Goal: Transaction & Acquisition: Register for event/course

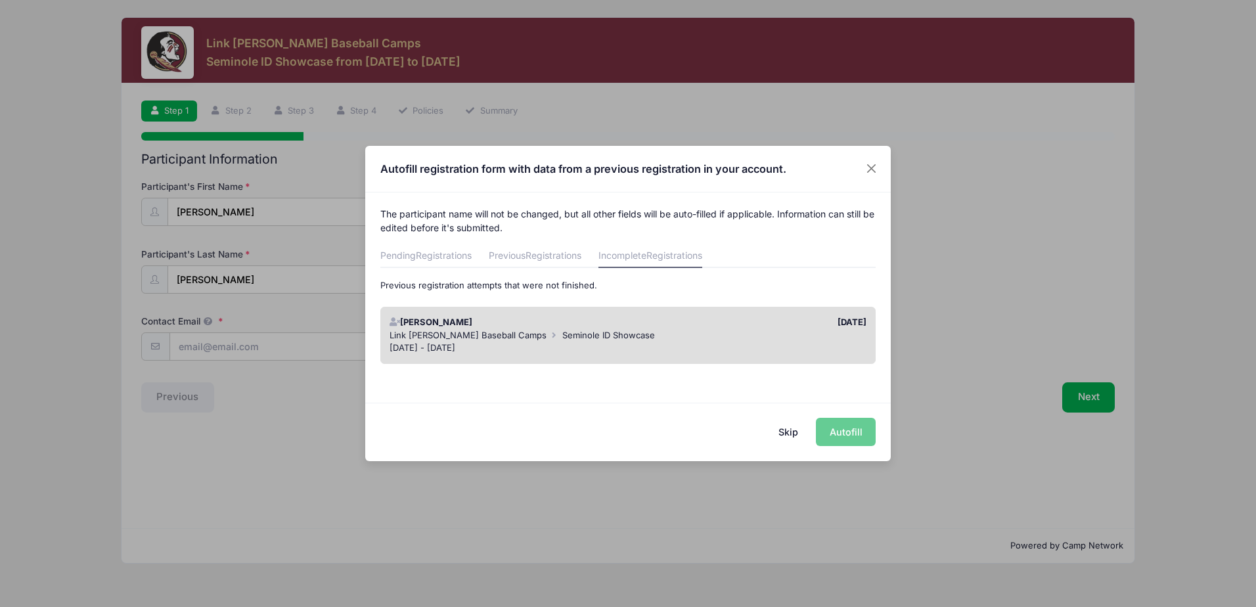
click at [789, 433] on button "Skip" at bounding box center [788, 432] width 47 height 28
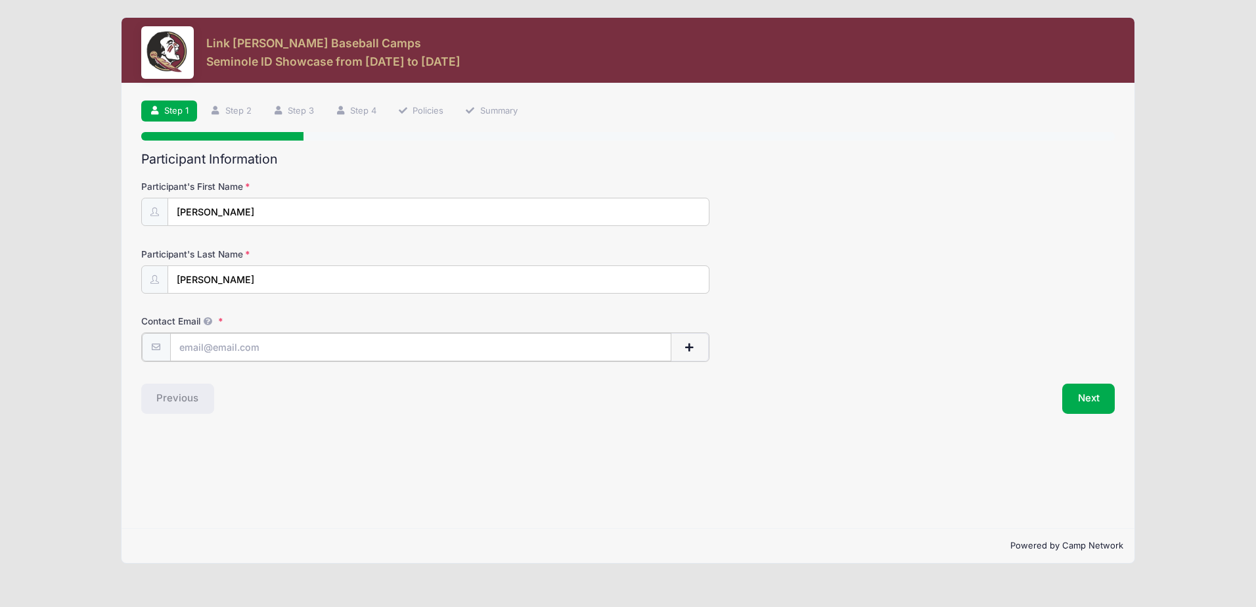
click at [221, 334] on input "Contact Email" at bounding box center [420, 347] width 501 height 28
type input "[EMAIL_ADDRESS][DOMAIN_NAME]"
click at [407, 406] on div "Previous" at bounding box center [381, 397] width 493 height 30
click at [1095, 402] on button "Next" at bounding box center [1088, 397] width 53 height 30
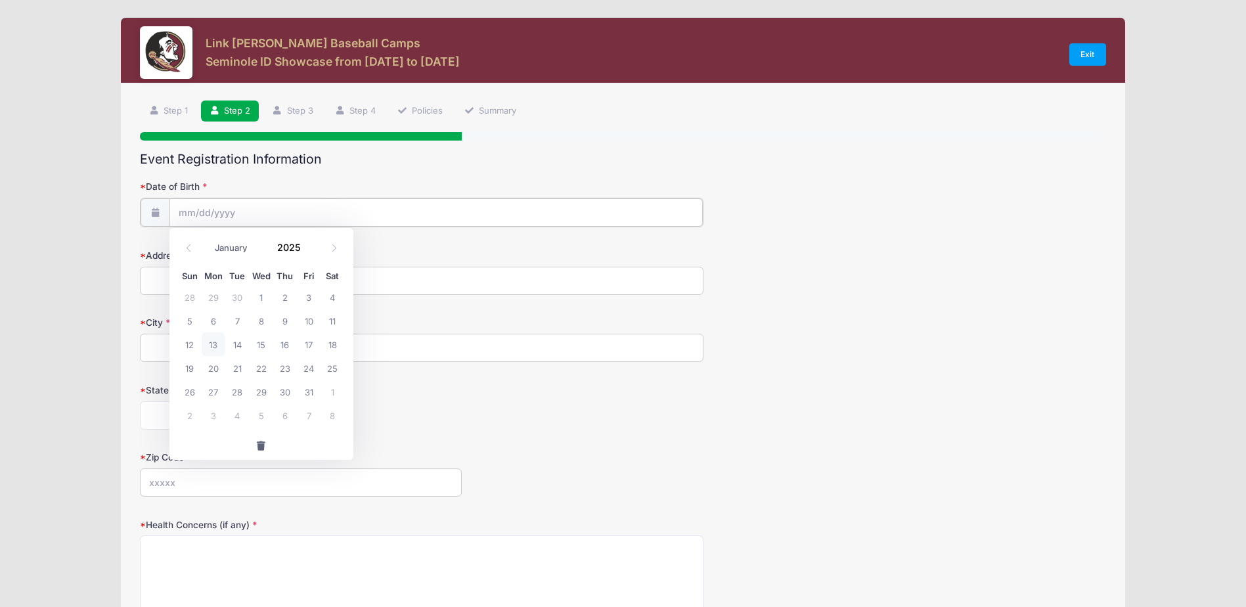
click at [222, 213] on input "Date of Birth" at bounding box center [435, 212] width 533 height 28
click at [293, 246] on input "2025" at bounding box center [292, 247] width 43 height 20
click at [309, 242] on span at bounding box center [309, 242] width 9 height 10
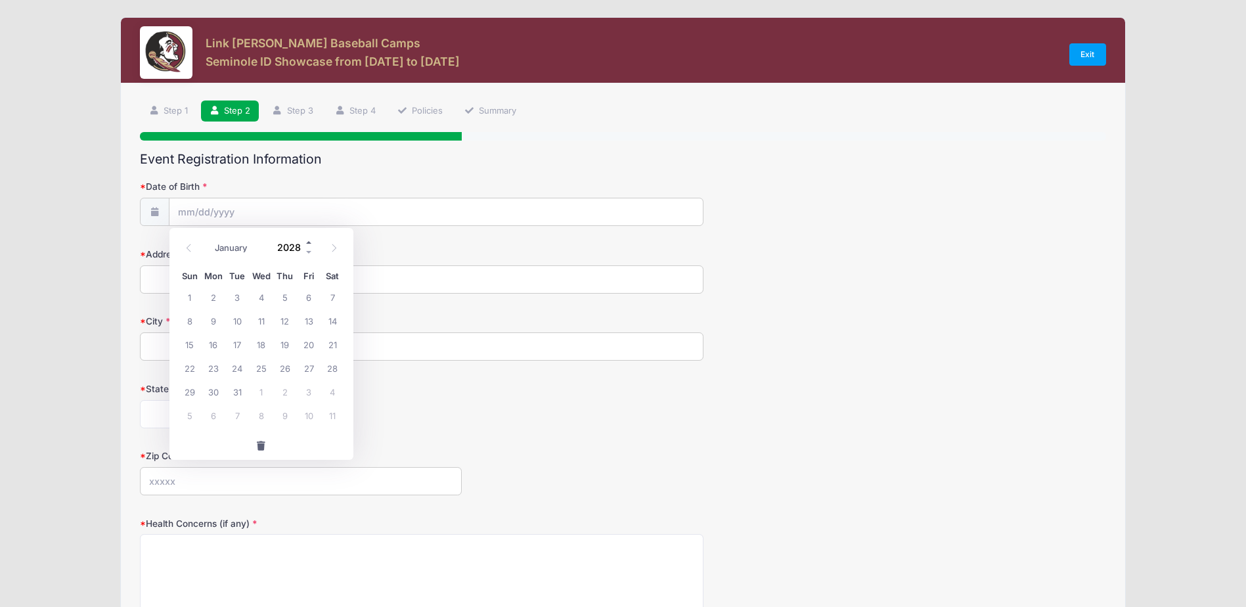
click at [309, 242] on span at bounding box center [309, 242] width 9 height 10
click at [308, 249] on span at bounding box center [309, 252] width 9 height 10
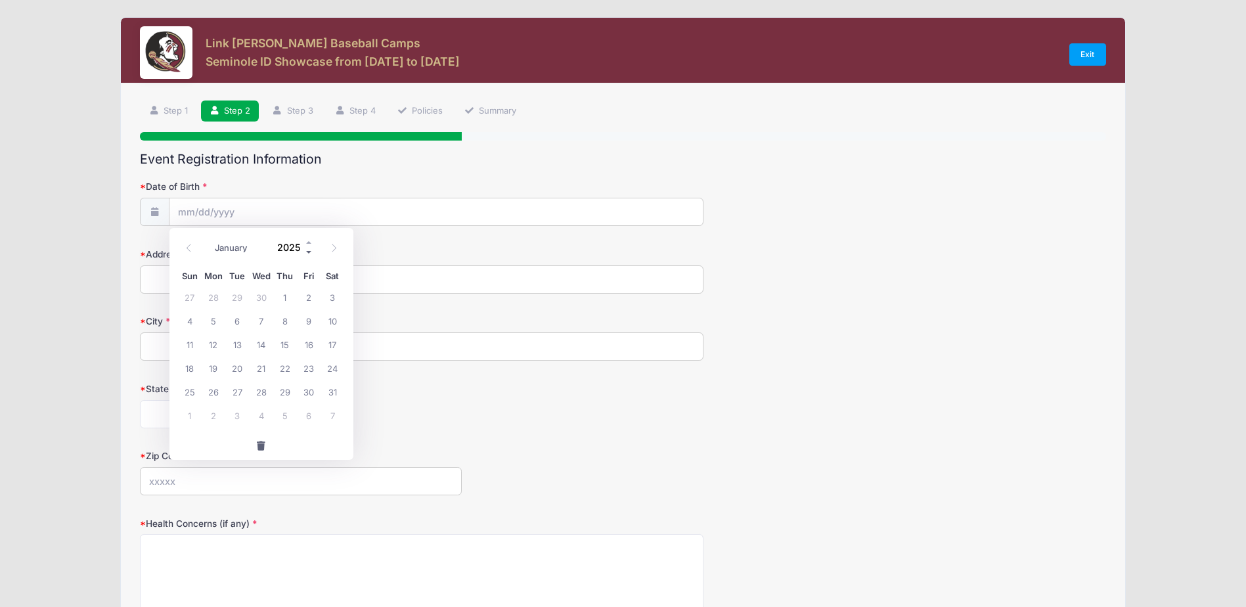
click at [308, 249] on span at bounding box center [309, 252] width 9 height 10
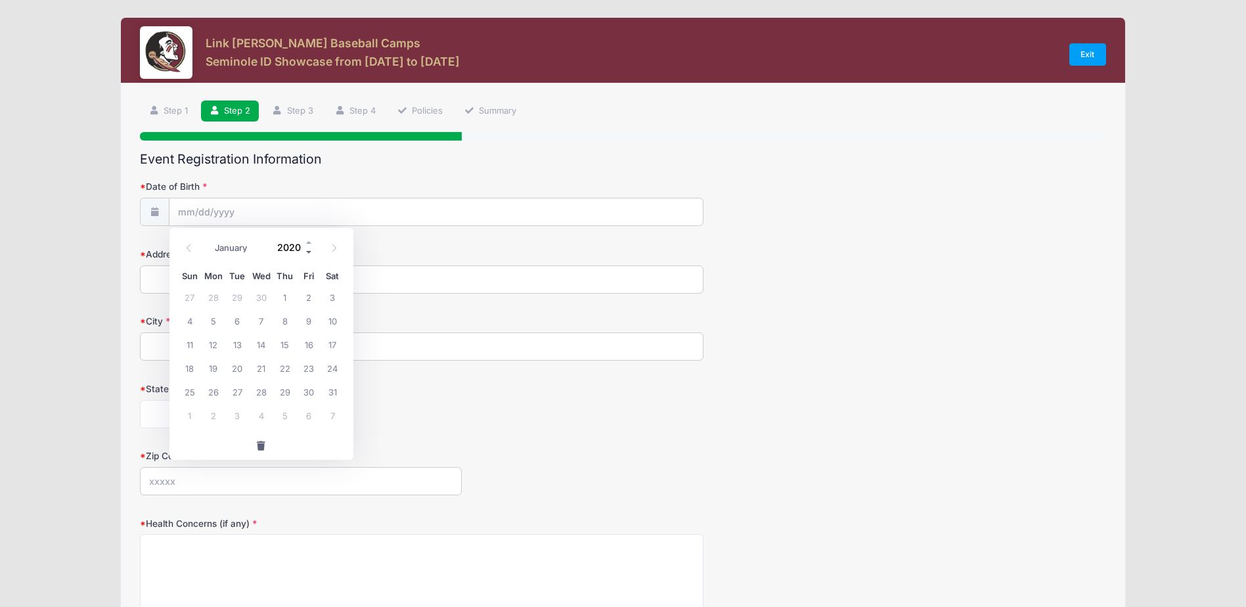
click at [307, 249] on span at bounding box center [309, 252] width 9 height 10
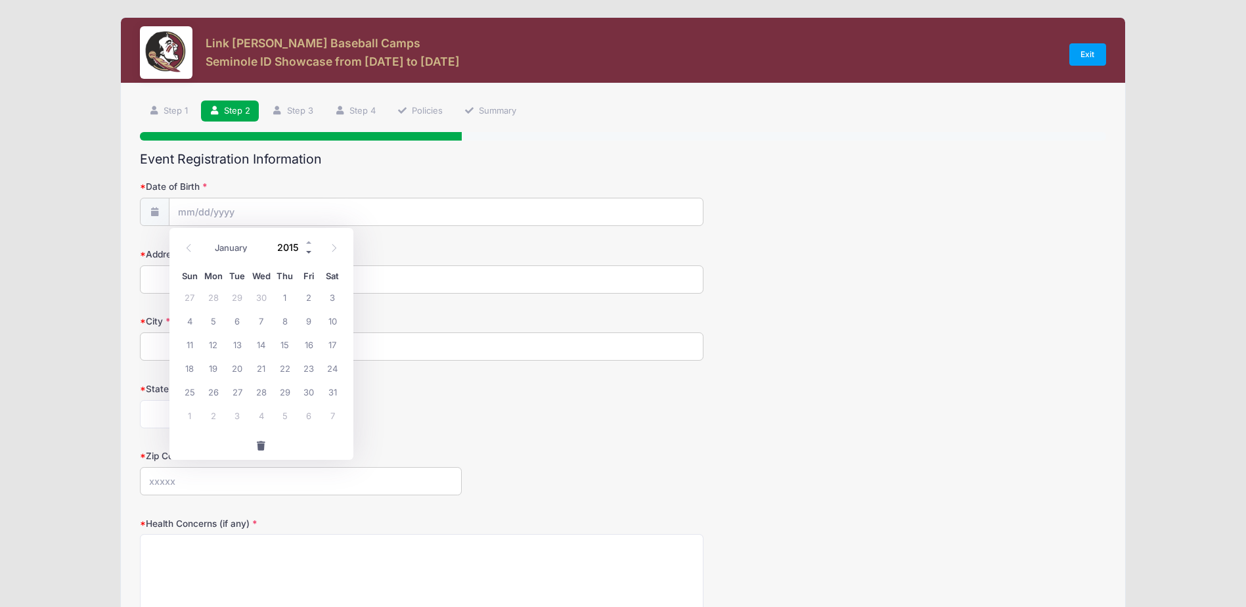
click at [307, 249] on span at bounding box center [309, 252] width 9 height 10
click at [308, 250] on span at bounding box center [309, 252] width 9 height 10
type input "2011"
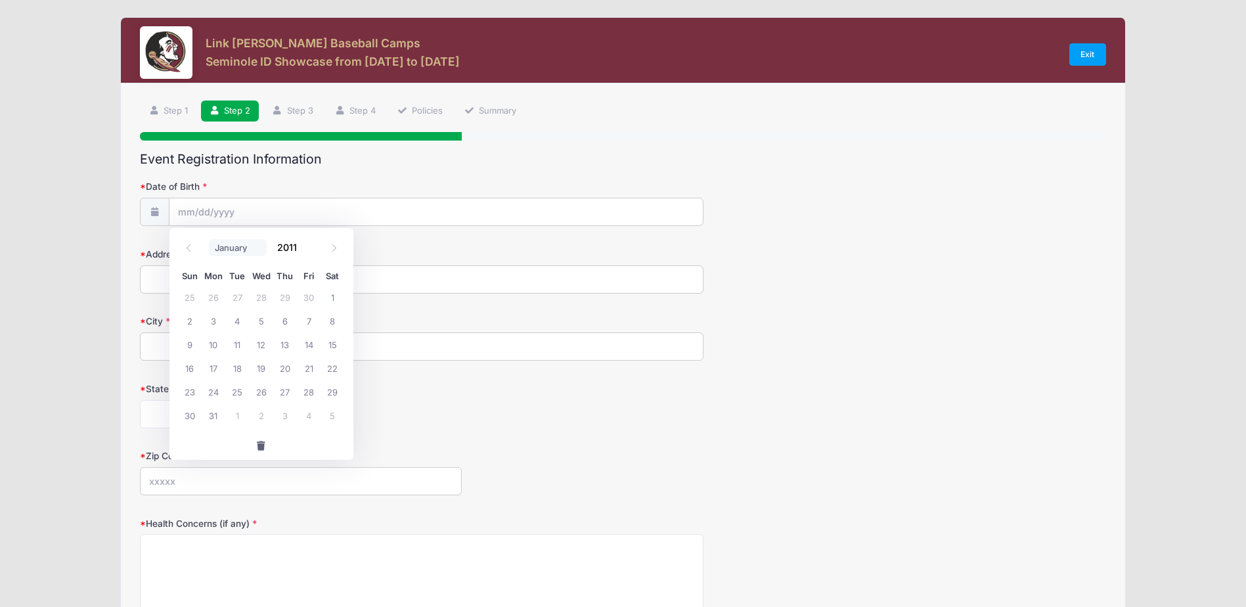
click at [222, 246] on select "January February March April May June July August September October November De…" at bounding box center [238, 247] width 58 height 17
select select "0"
click at [209, 239] on select "January February March April May June July August September October November De…" at bounding box center [238, 247] width 58 height 17
click at [309, 368] on span "21" at bounding box center [309, 368] width 24 height 24
type input "[DATE]"
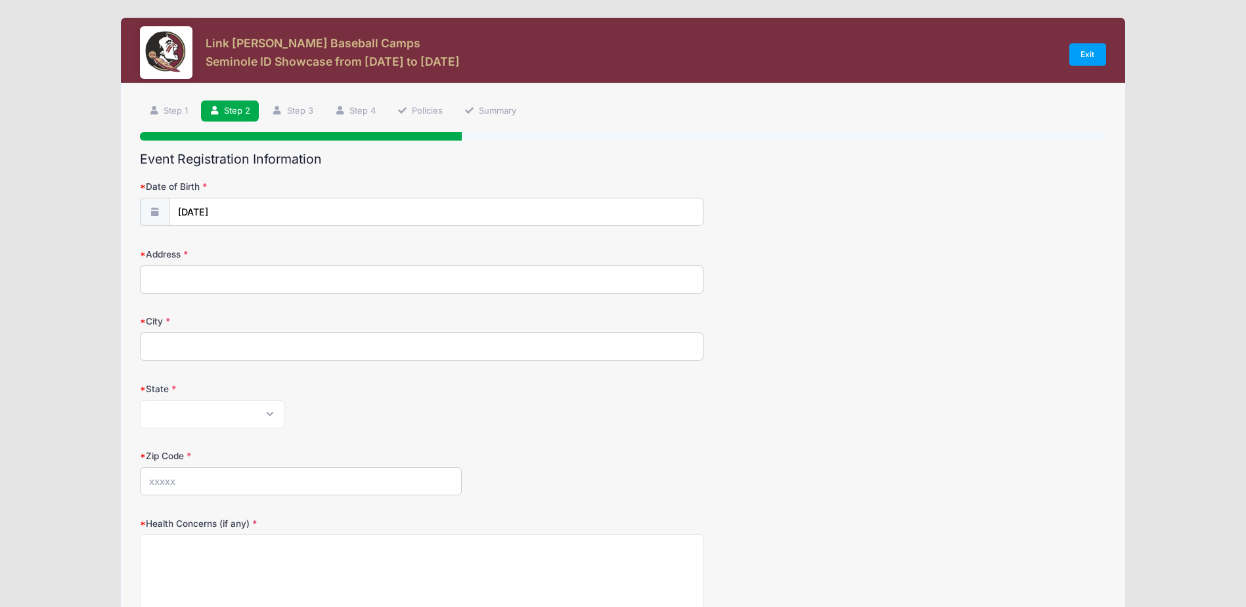
click at [221, 281] on input "Address" at bounding box center [421, 279] width 563 height 28
type input "[STREET_ADDRESS]"
type input "[GEOGRAPHIC_DATA]"
select select "FL"
type input "33909"
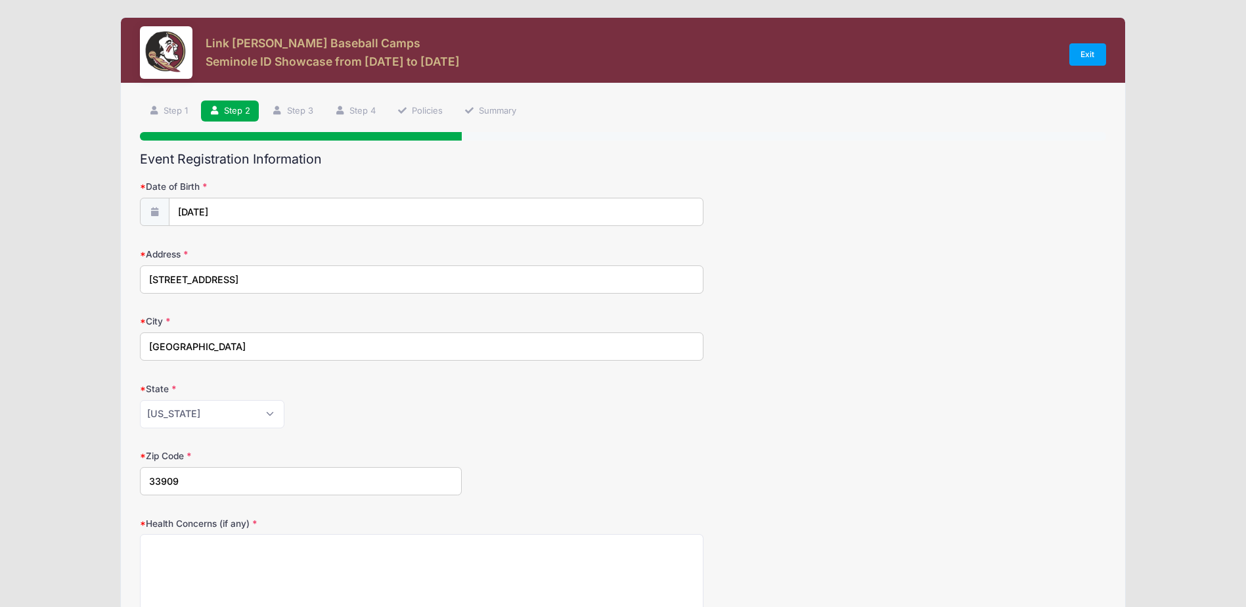
click at [427, 424] on div "[US_STATE] [US_STATE] [US_STATE] [US_STATE] [US_STATE] Armed Forces Africa Arme…" at bounding box center [421, 414] width 563 height 28
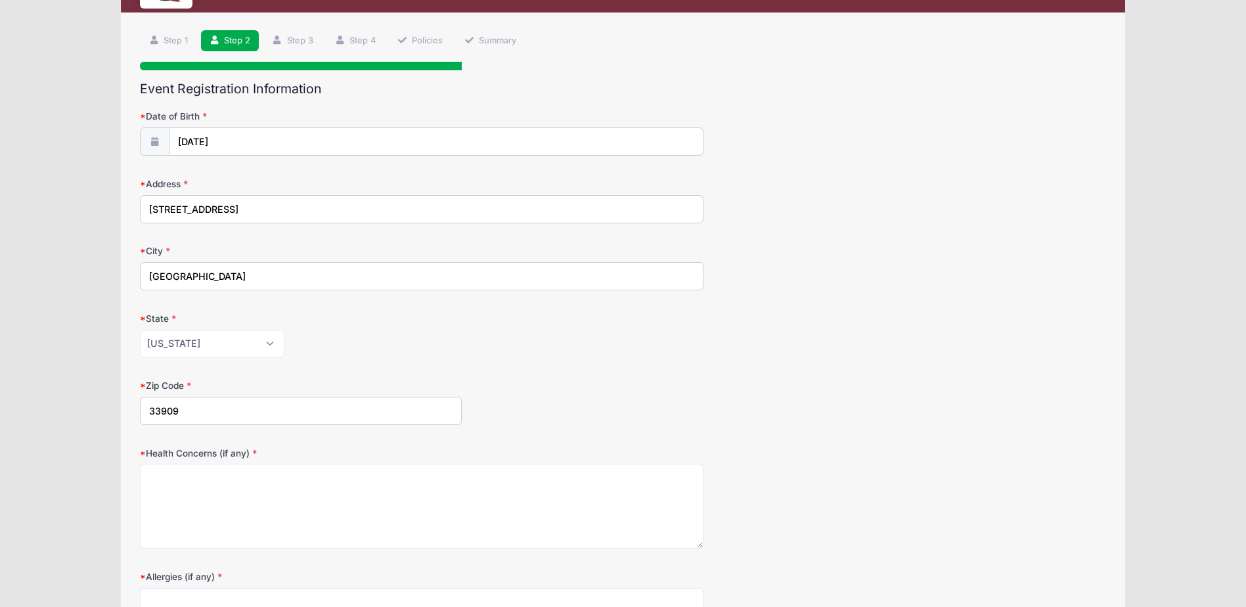
scroll to position [197, 0]
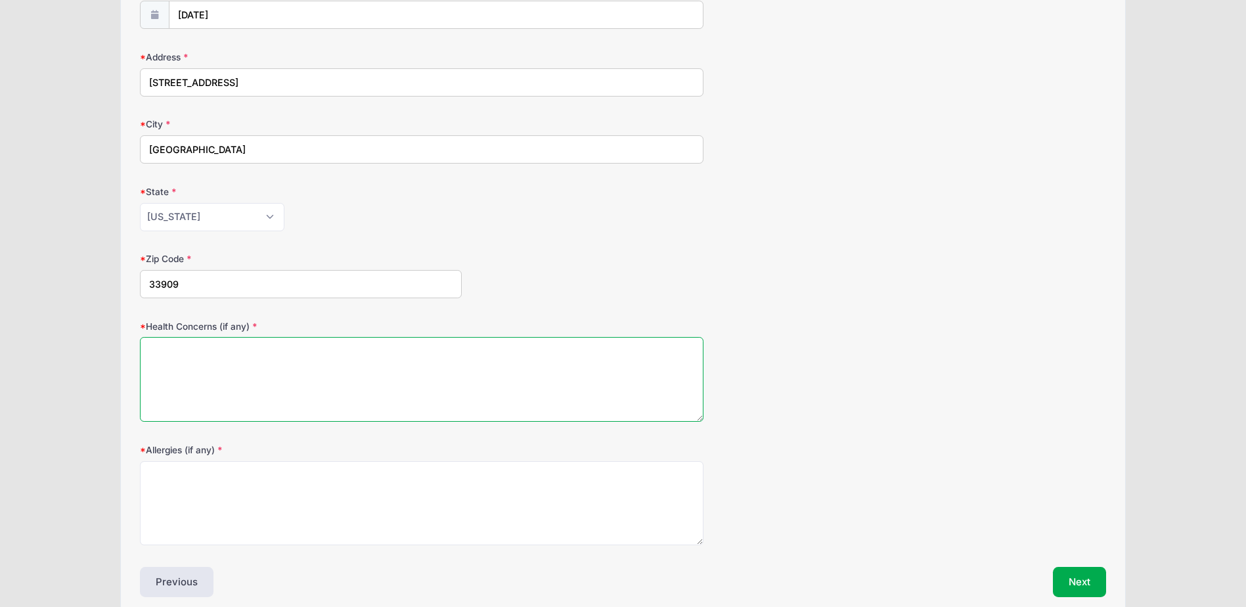
click at [276, 357] on textarea "Health Concerns (if any)" at bounding box center [421, 379] width 563 height 85
type textarea "none"
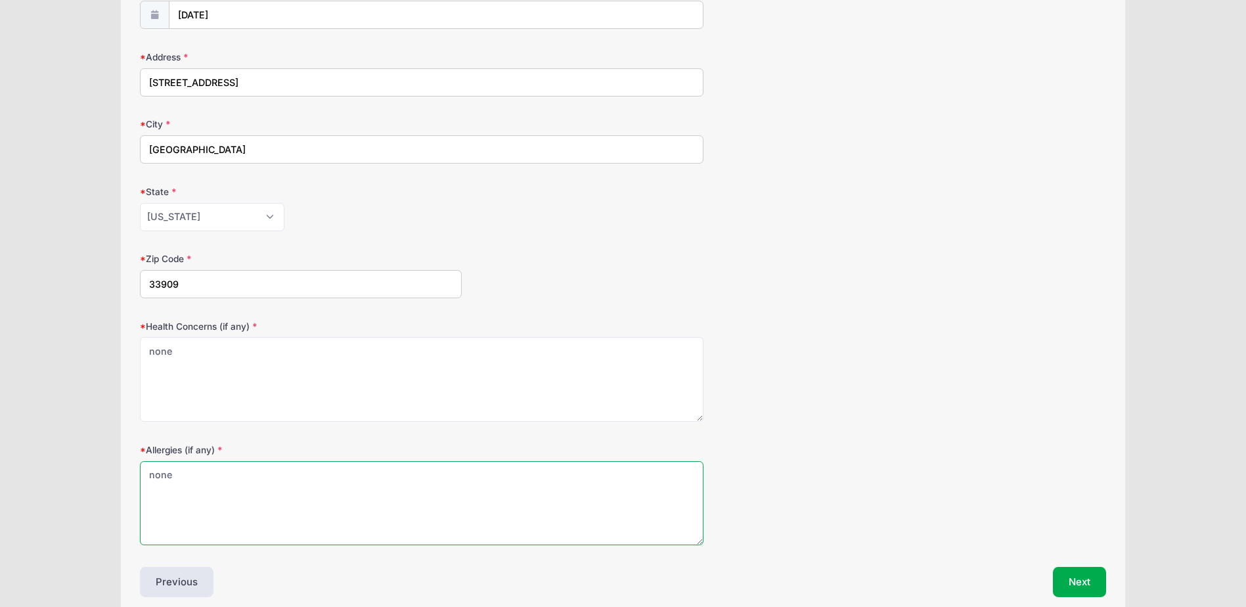
type textarea "none"
click at [837, 513] on div "Allergies (if any) none" at bounding box center [622, 494] width 965 height 102
click at [1065, 579] on button "Next" at bounding box center [1079, 582] width 53 height 30
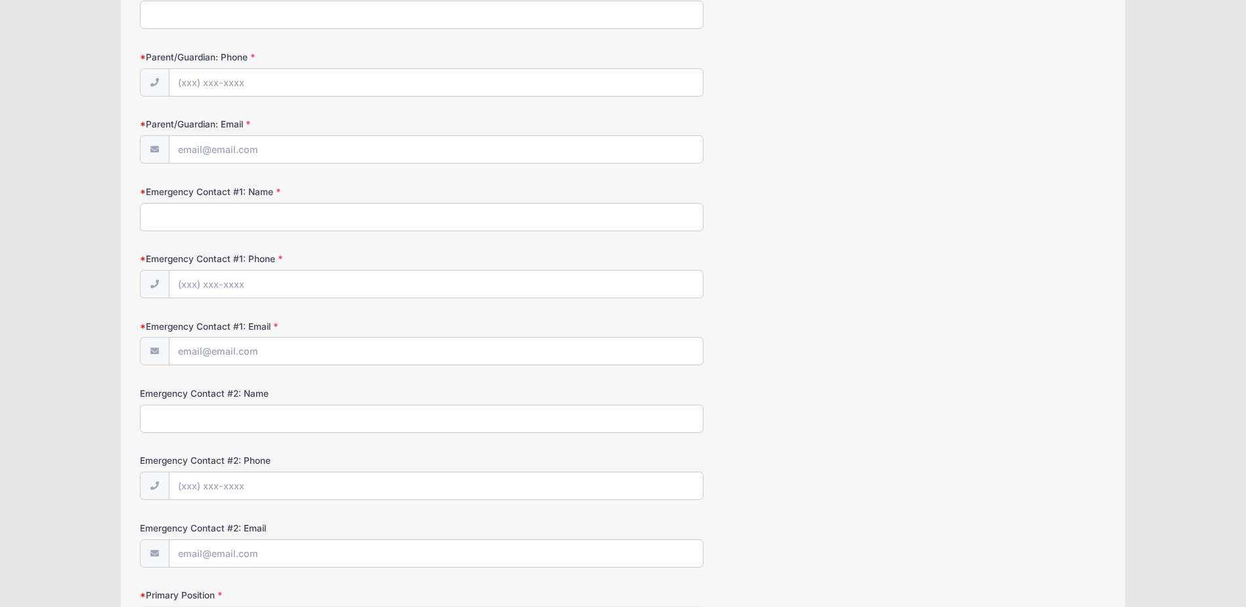
scroll to position [0, 0]
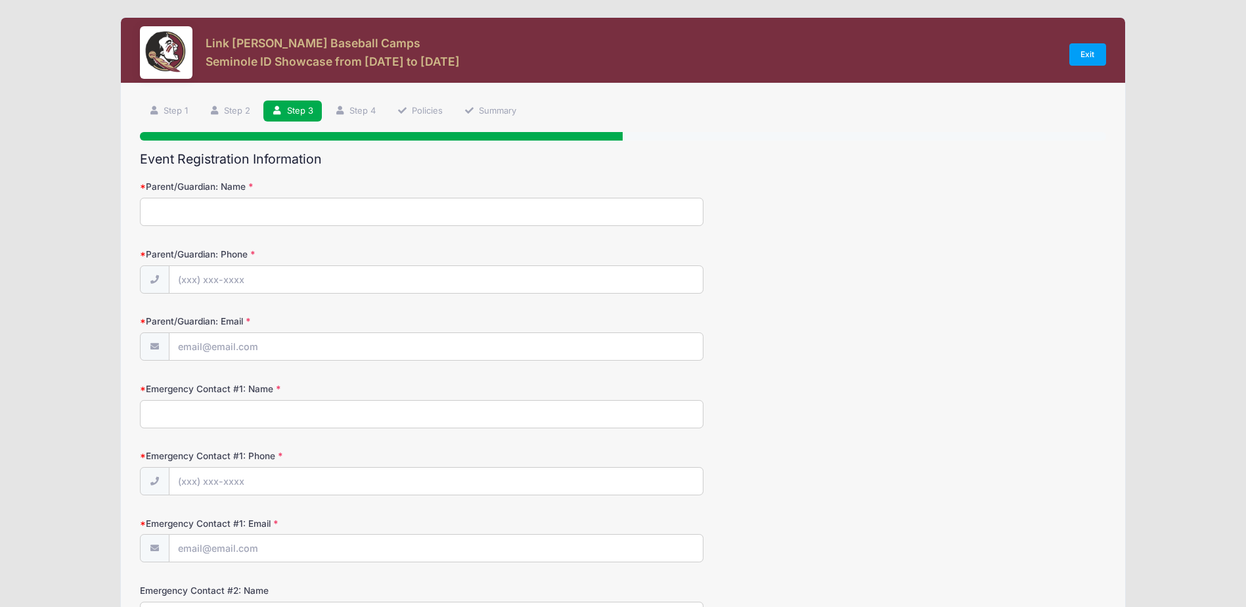
click at [165, 206] on input "Parent/Guardian: Name" at bounding box center [421, 212] width 563 height 28
type input "[PERSON_NAME]"
type input "[PHONE_NUMBER]"
type input "[EMAIL_ADDRESS][DOMAIN_NAME]"
type input "[PERSON_NAME]"
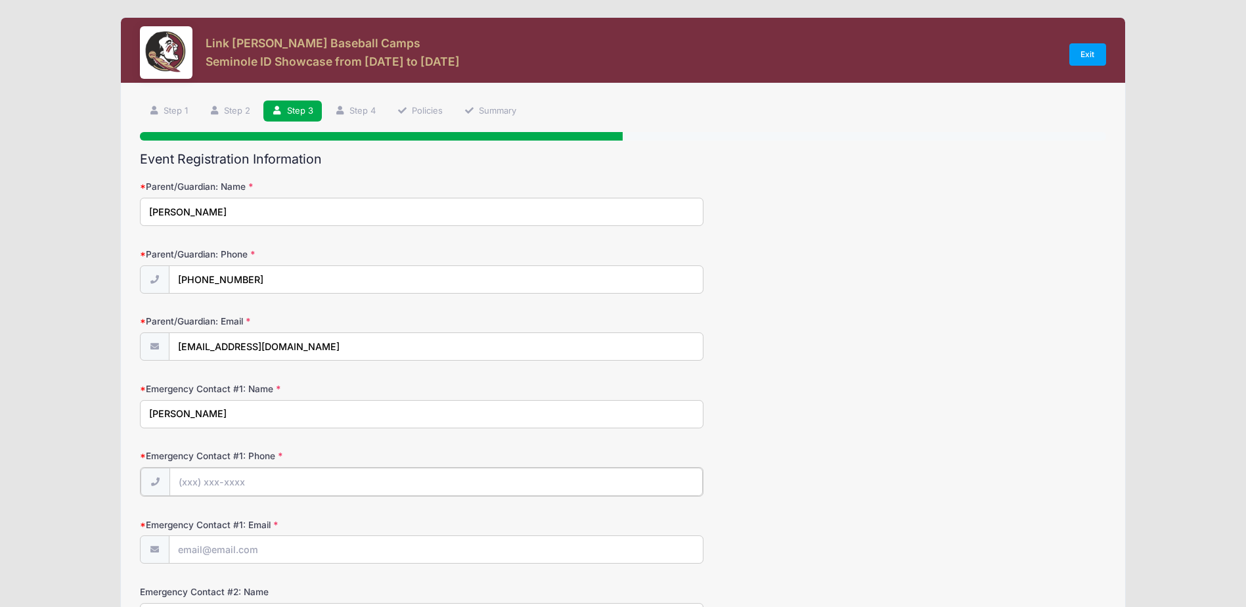
type input "[PHONE_NUMBER]"
type input "[EMAIL_ADDRESS][DOMAIN_NAME]"
click at [783, 382] on div "Emergency Contact #1: Name [PERSON_NAME]" at bounding box center [622, 405] width 965 height 46
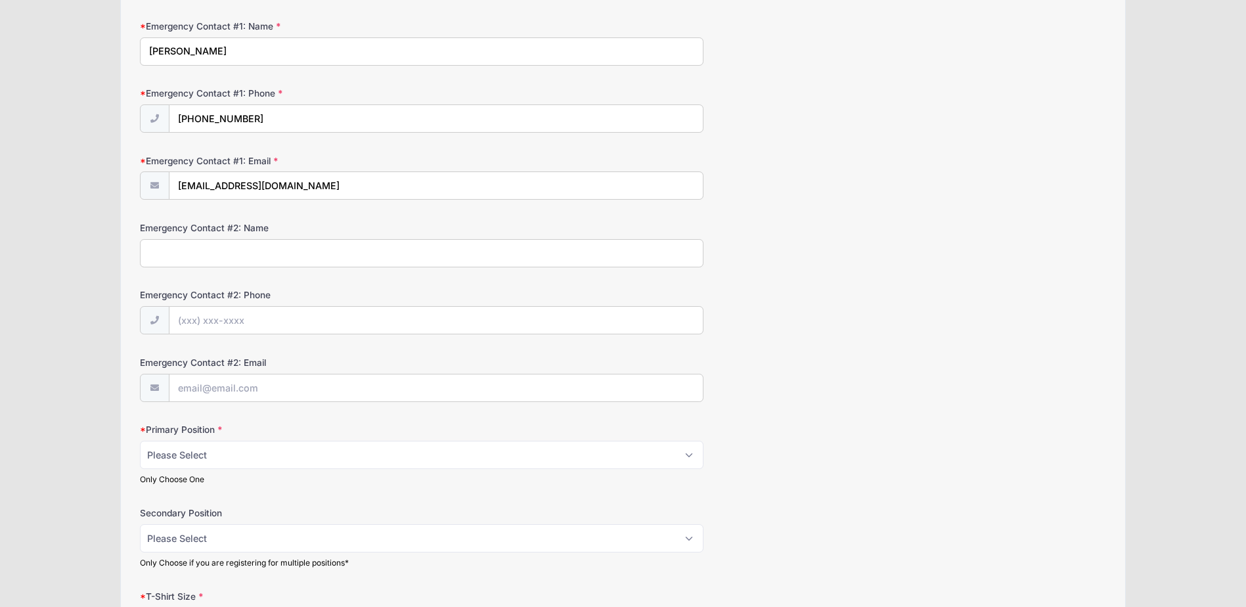
scroll to position [394, 0]
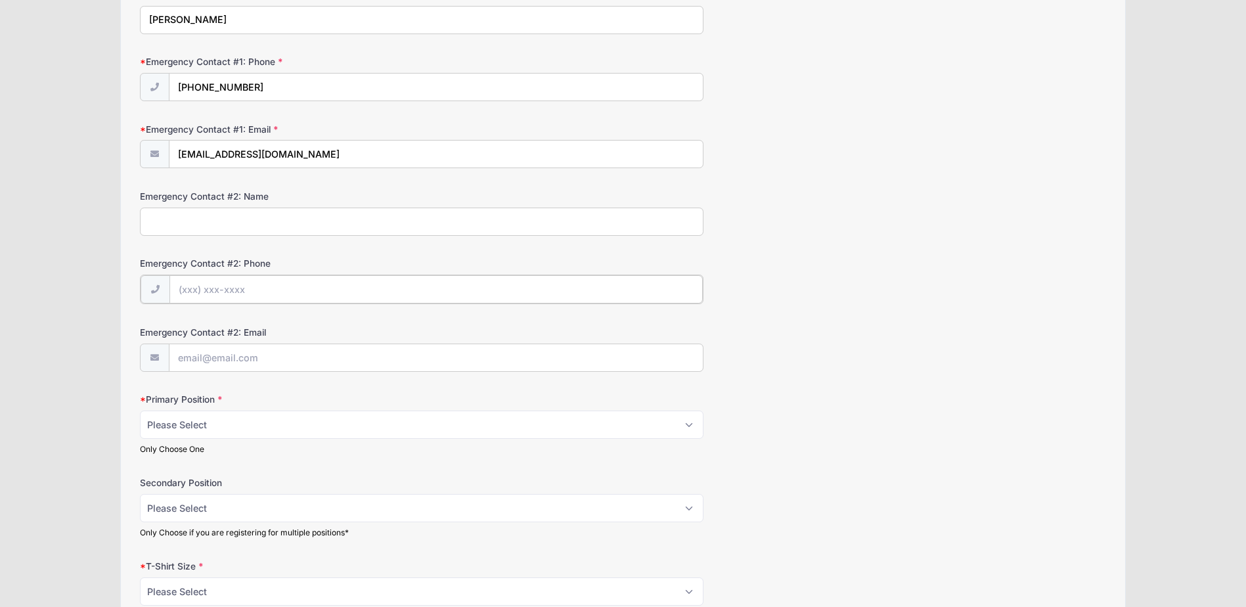
click at [236, 297] on input "Emergency Contact #2: Phone" at bounding box center [435, 289] width 533 height 28
type input "[PHONE_NUMBER]"
click at [246, 424] on select "Please Select RHP LHP C 1B 2B 3B SS OF" at bounding box center [421, 423] width 563 height 28
select select "1B"
click at [140, 409] on select "Please Select RHP LHP C 1B 2B 3B SS OF" at bounding box center [421, 423] width 563 height 28
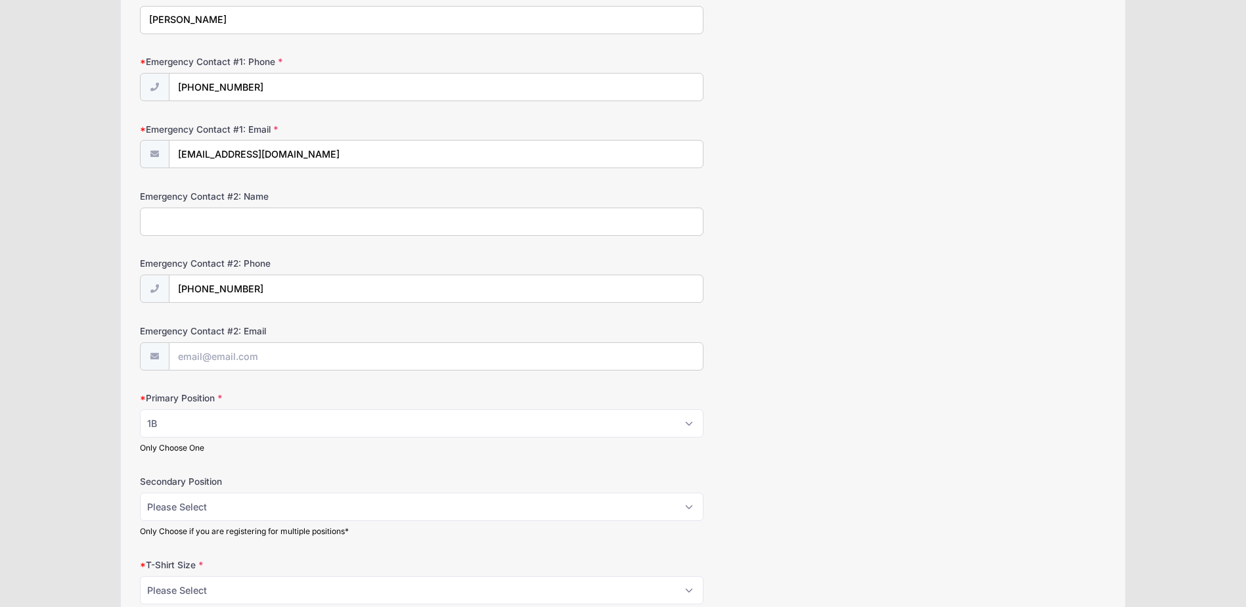
click at [222, 476] on label "Secondary Position" at bounding box center [301, 481] width 322 height 13
click at [222, 493] on select "Please Select RHP LHP C 1B 2B 3B SS OF" at bounding box center [421, 507] width 563 height 28
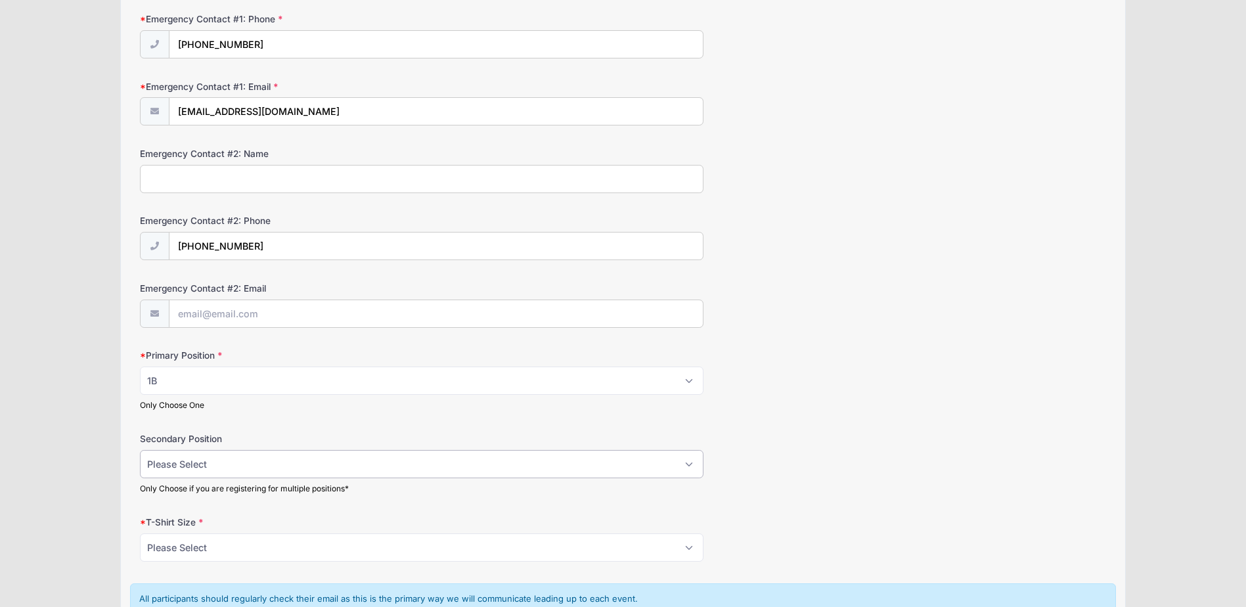
scroll to position [525, 0]
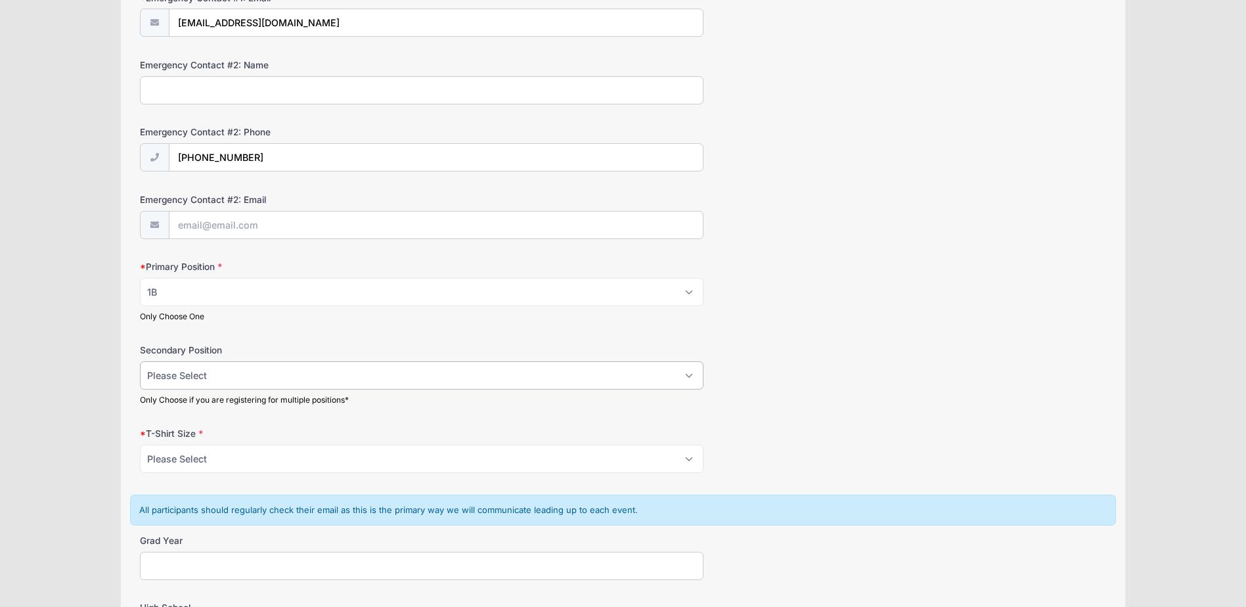
click at [198, 377] on select "Please Select RHP LHP C 1B 2B 3B SS OF" at bounding box center [421, 375] width 563 height 28
select select "RHP"
click at [140, 361] on select "Please Select RHP LHP C 1B 2B 3B SS OF" at bounding box center [421, 375] width 563 height 28
click at [216, 416] on form "Parent/Guardian: Name [PERSON_NAME] Parent/Guardian: Phone [PHONE_NUMBER] Paren…" at bounding box center [622, 184] width 965 height 1059
click at [209, 458] on select "Please Select YS YM YL YXL S M L XL XXL" at bounding box center [421, 459] width 563 height 28
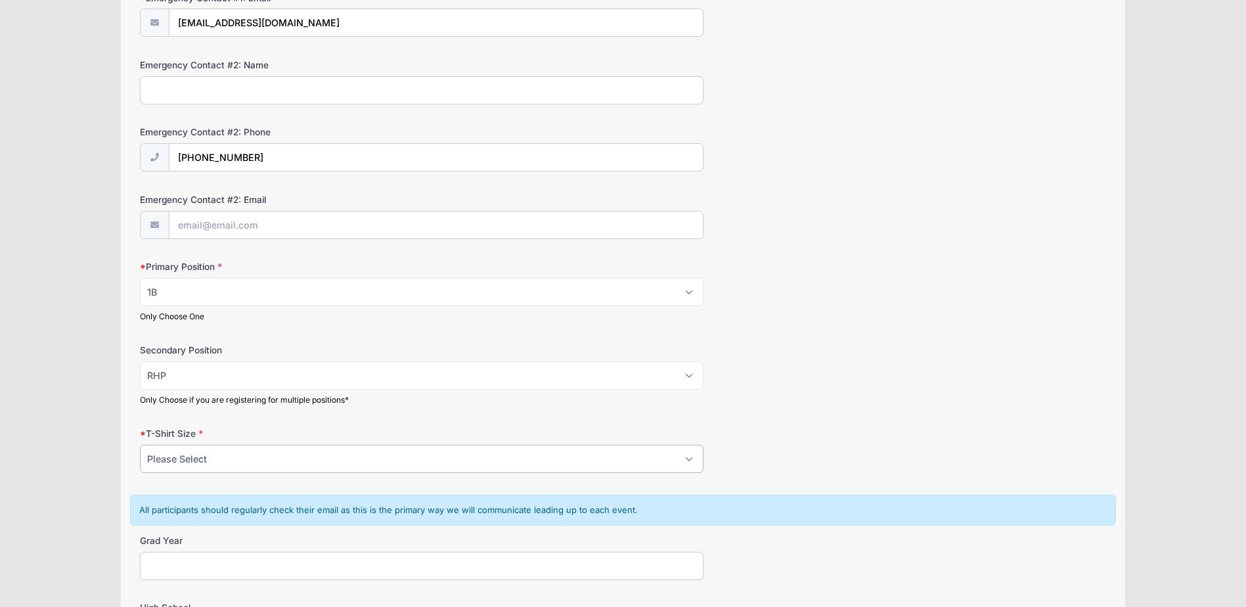
select select "L"
click at [140, 445] on select "Please Select YS YM YL YXL S M L XL XXL" at bounding box center [421, 459] width 563 height 28
click at [789, 465] on div "T-Shirt Size Please Select YS YM YL YXL S M L XL XXL" at bounding box center [622, 450] width 965 height 46
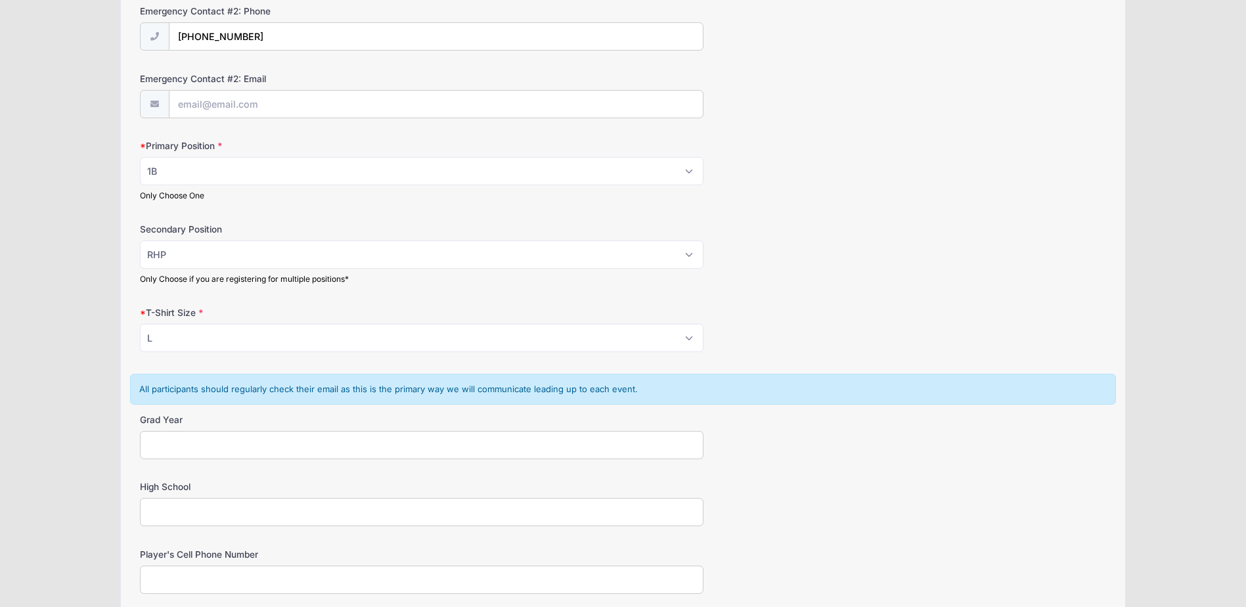
scroll to position [657, 0]
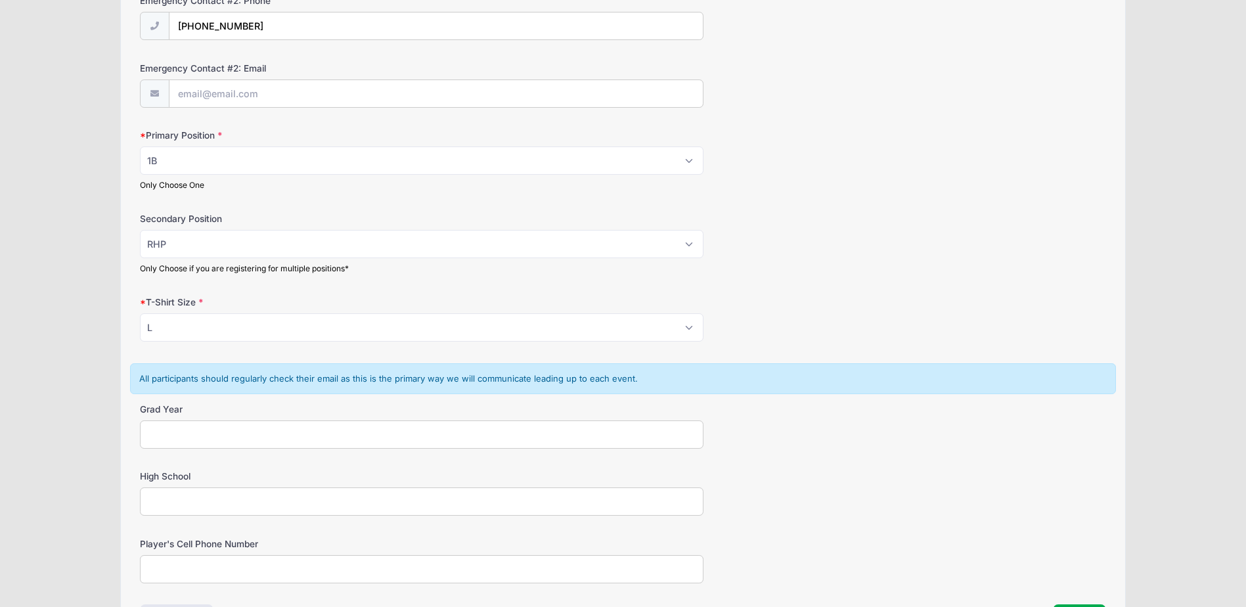
click at [299, 428] on input "Grad Year" at bounding box center [421, 434] width 563 height 28
type input "2029"
type input "[GEOGRAPHIC_DATA]"
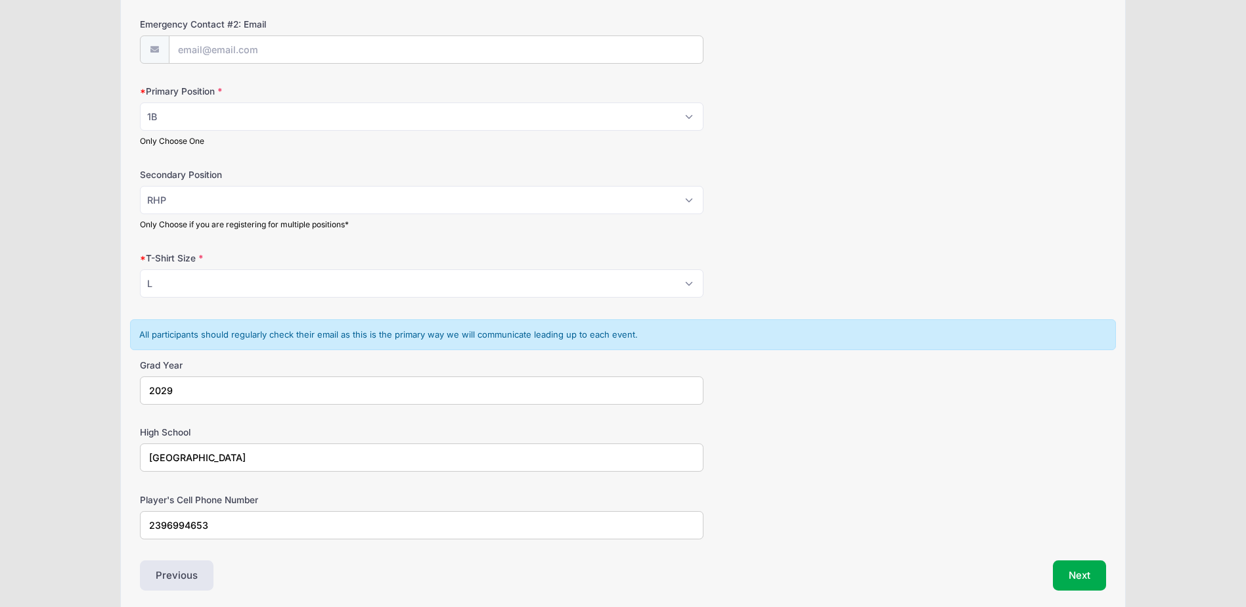
scroll to position [754, 0]
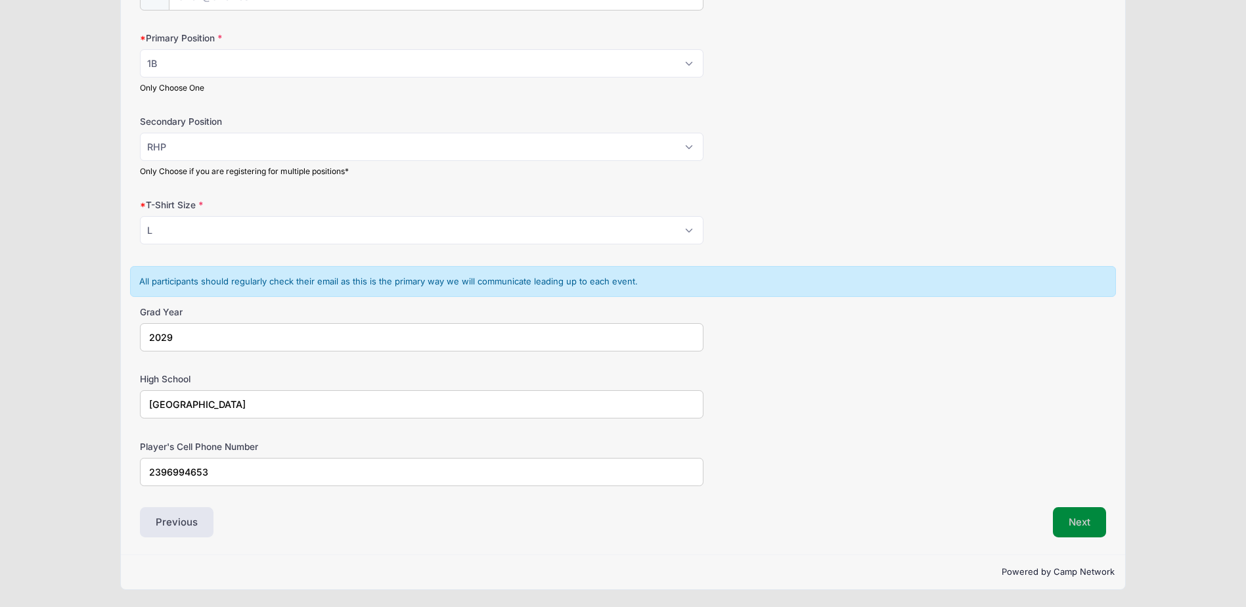
type input "2396994653"
click at [1073, 521] on button "Next" at bounding box center [1079, 522] width 53 height 30
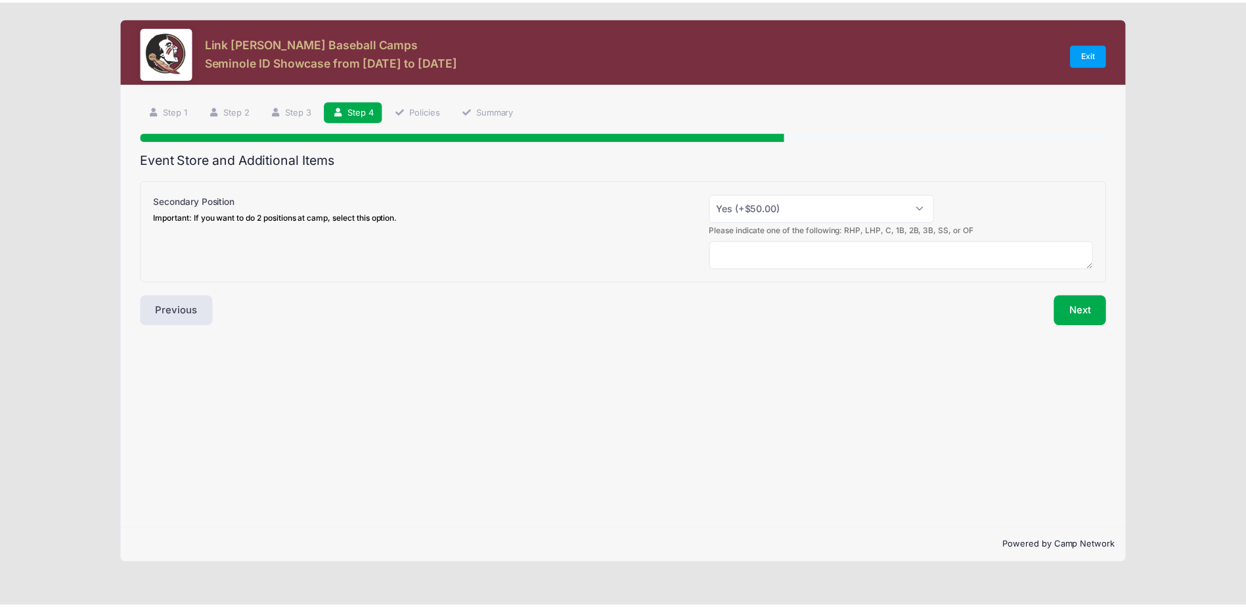
scroll to position [0, 0]
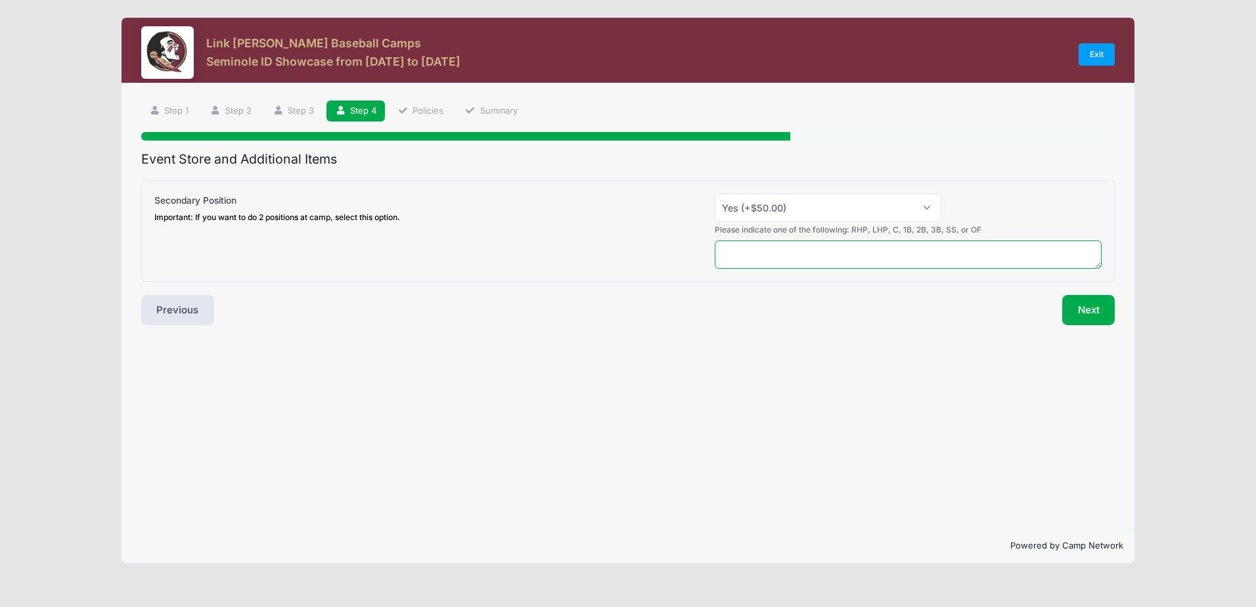
click at [783, 256] on textarea at bounding box center [908, 254] width 387 height 28
type textarea "RHP"
click at [924, 209] on select "Please Select Yes (+$50.00) No" at bounding box center [828, 208] width 227 height 28
click at [715, 194] on select "Please Select Yes (+$50.00) No" at bounding box center [828, 208] width 227 height 28
click at [888, 319] on div "Next" at bounding box center [874, 310] width 493 height 30
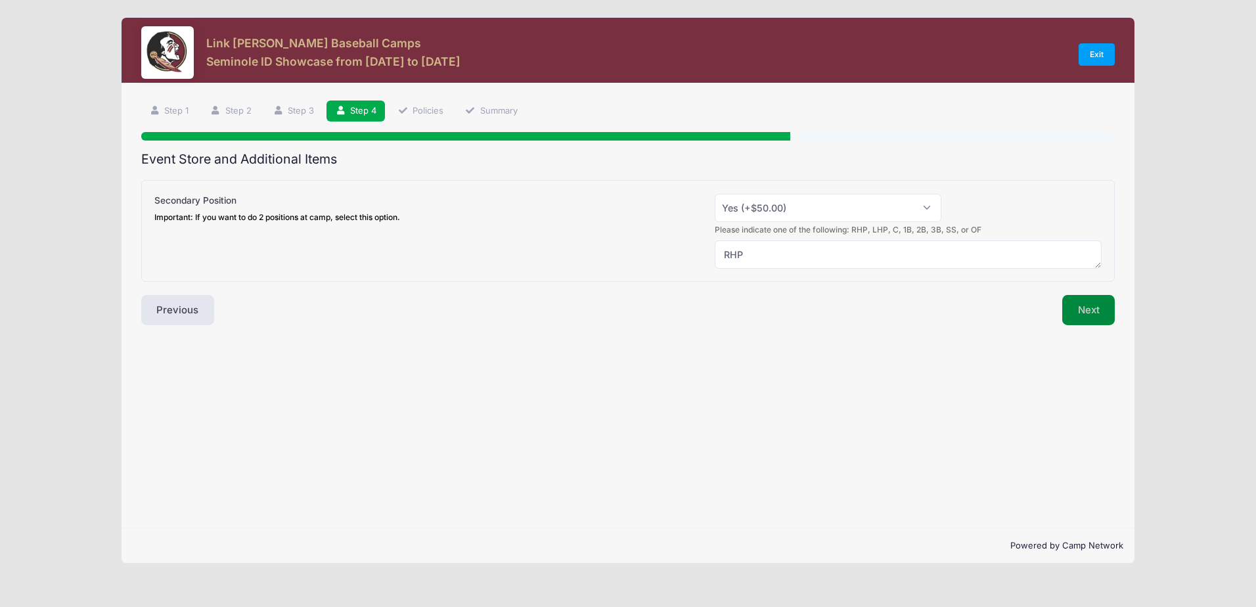
click at [1088, 314] on button "Next" at bounding box center [1088, 310] width 53 height 30
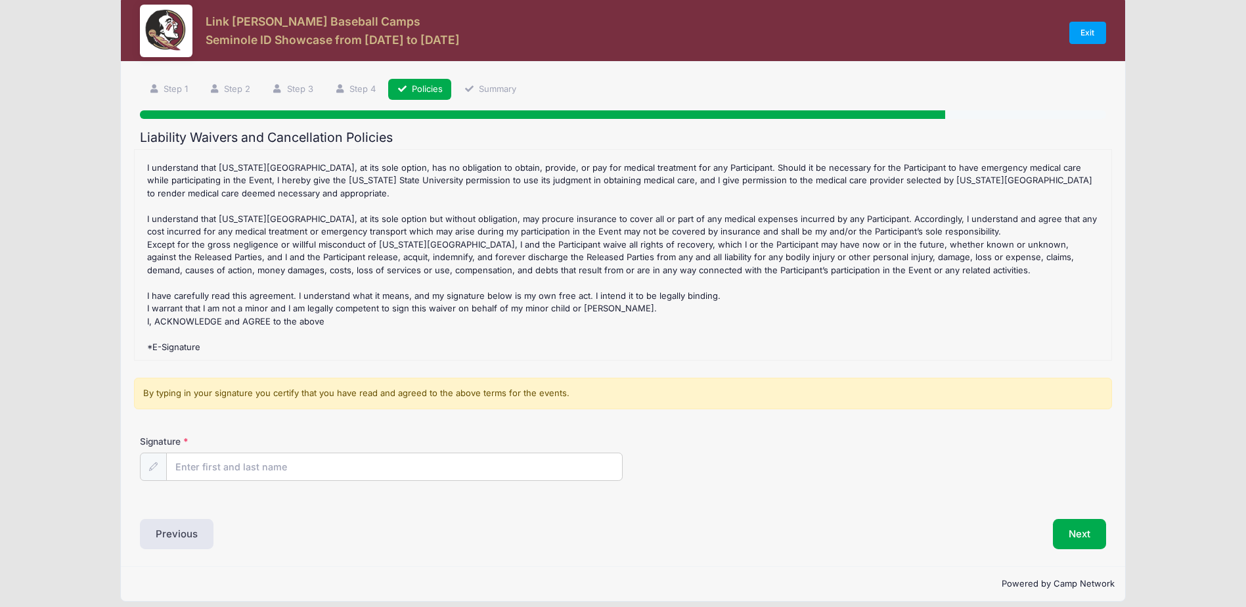
scroll to position [33, 0]
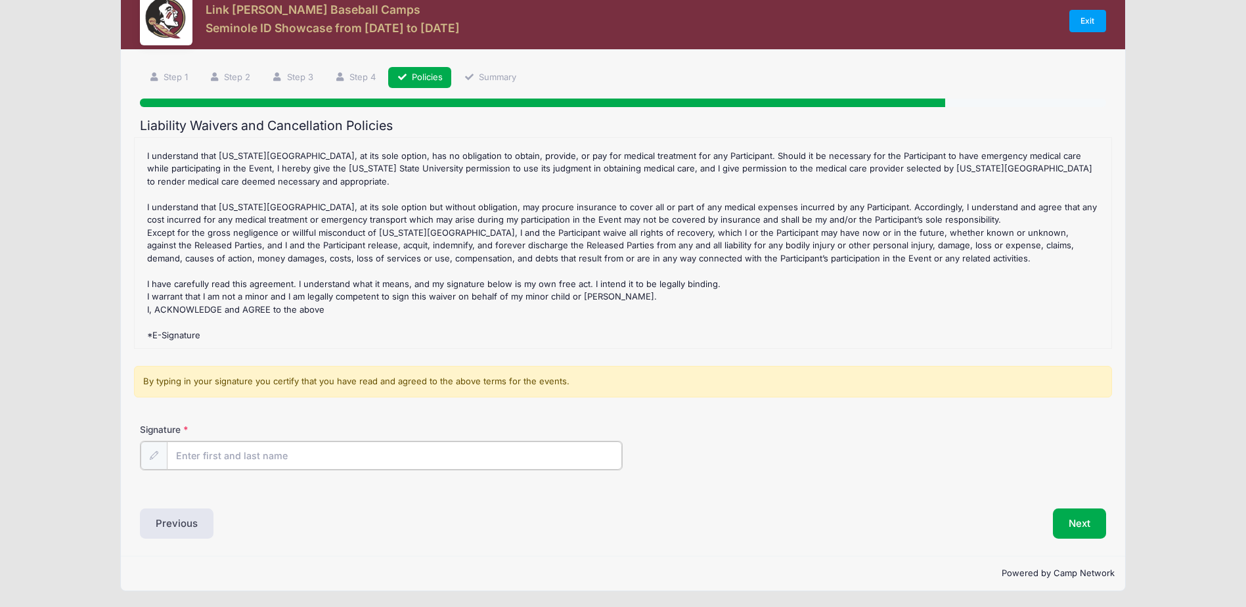
click at [190, 457] on input "Signature" at bounding box center [394, 455] width 455 height 28
type input "[PERSON_NAME]"
click at [1080, 523] on button "Next" at bounding box center [1079, 522] width 53 height 30
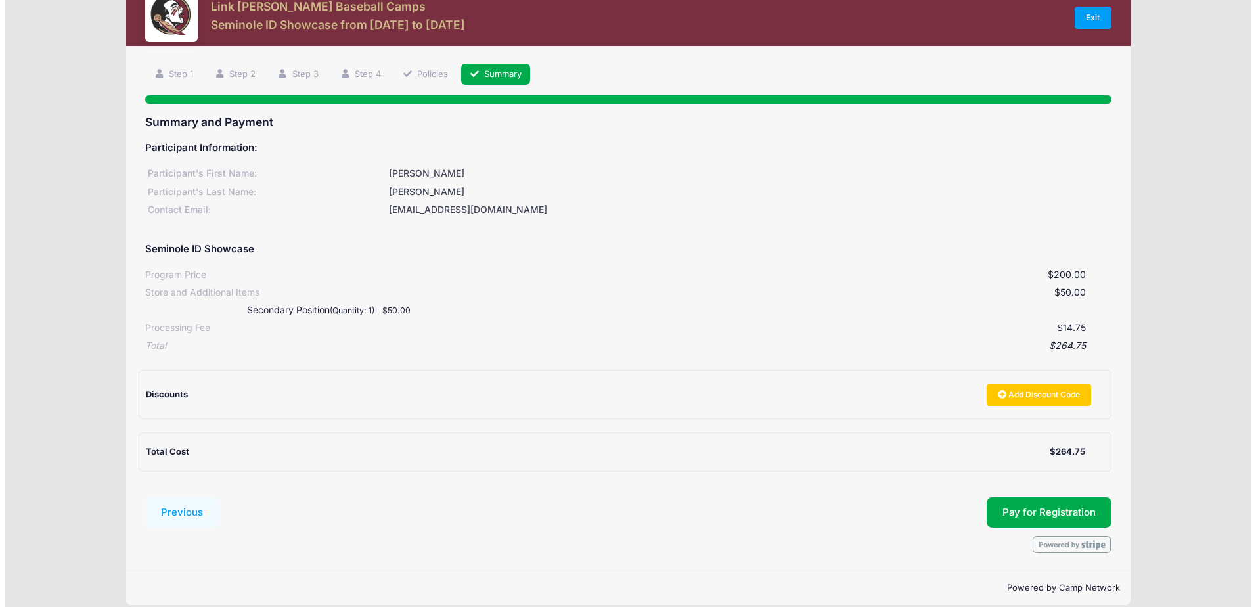
scroll to position [53, 0]
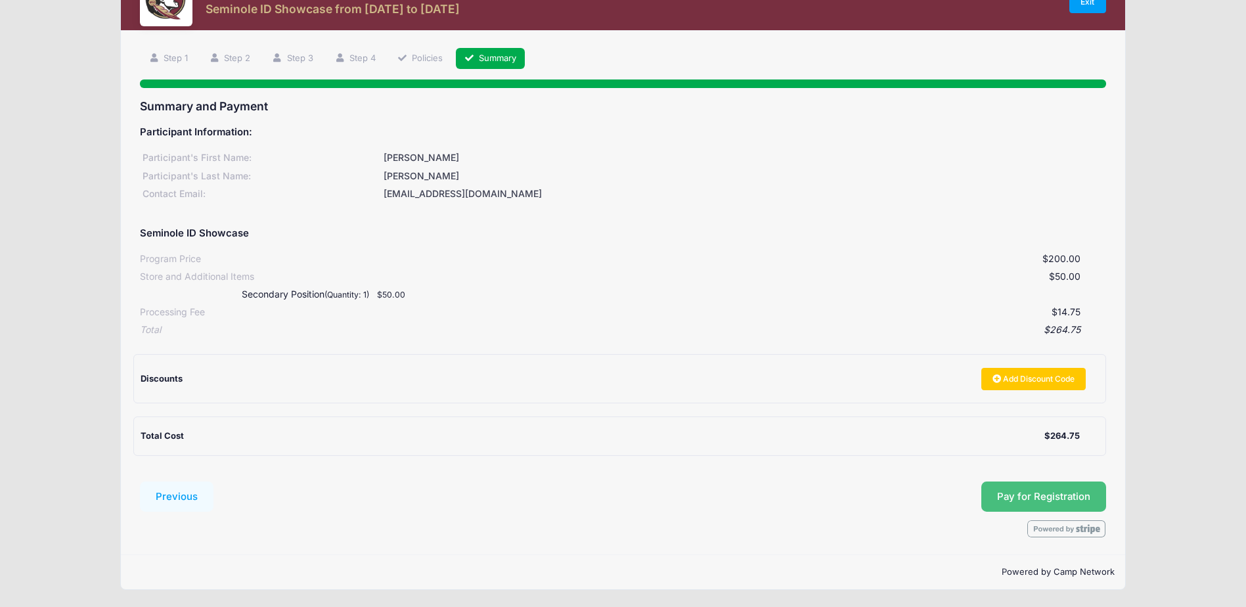
click at [1056, 495] on button "Pay for Registration" at bounding box center [1043, 496] width 125 height 30
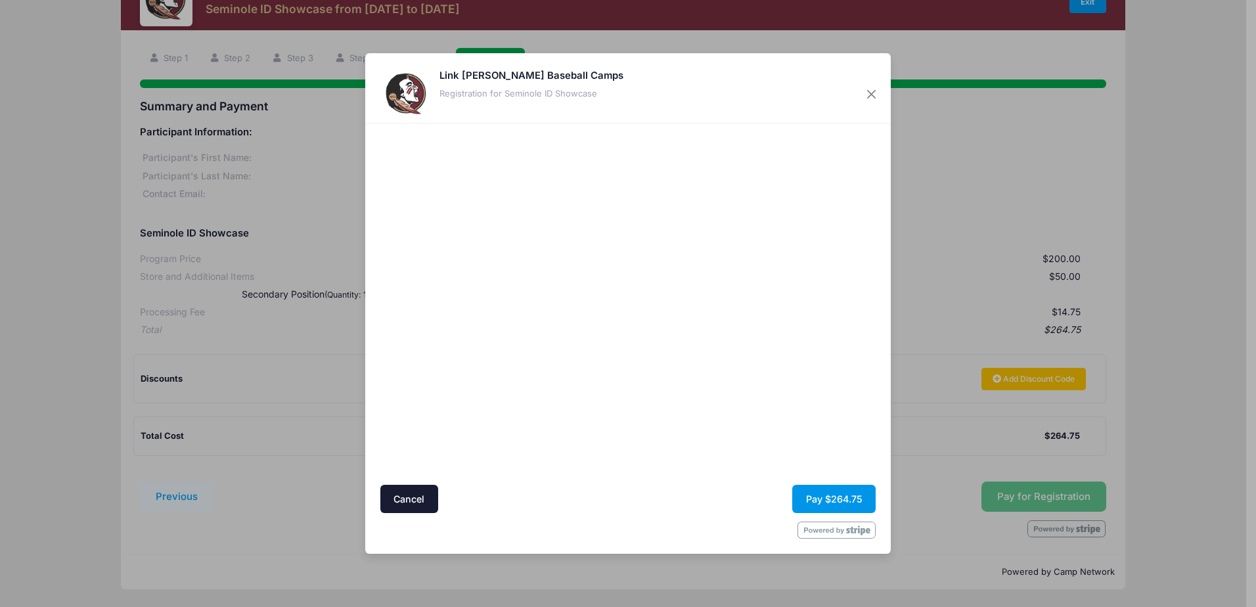
click at [824, 500] on button "Pay $264.75" at bounding box center [833, 499] width 83 height 28
